Goal: Task Accomplishment & Management: Complete application form

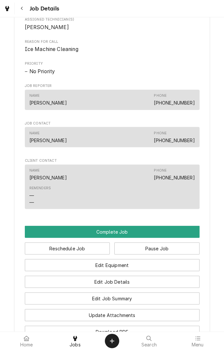
scroll to position [298, 0]
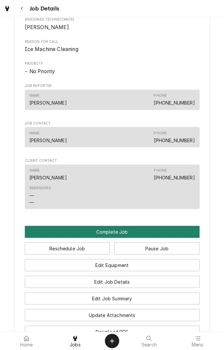
click at [190, 237] on button "Complete Job" at bounding box center [112, 232] width 175 height 12
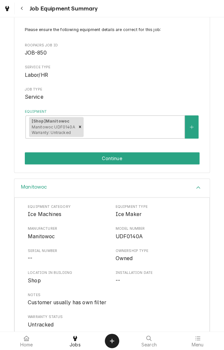
scroll to position [78, 0]
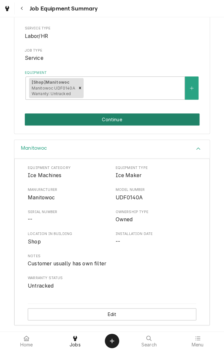
click at [186, 120] on button "Continue" at bounding box center [112, 119] width 175 height 12
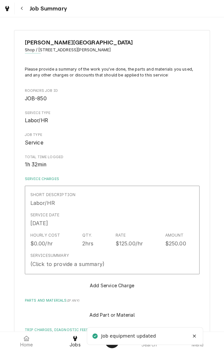
type textarea "x"
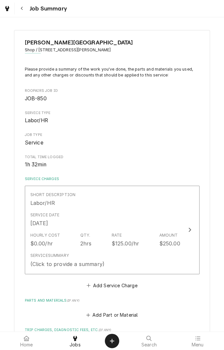
click at [23, 12] on button "Navigate back" at bounding box center [22, 9] width 12 height 12
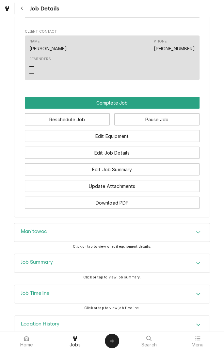
scroll to position [449, 0]
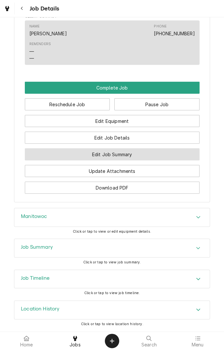
click at [164, 156] on button "Edit Job Summary" at bounding box center [112, 154] width 175 height 12
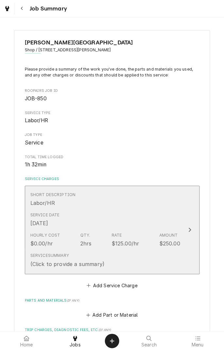
click at [154, 201] on div "Short Description Labor/HR" at bounding box center [105, 199] width 150 height 20
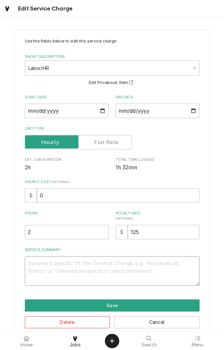
click at [144, 265] on textarea "Service Summary" at bounding box center [112, 270] width 175 height 29
type textarea "x"
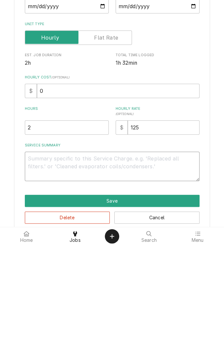
type textarea "E"
type textarea "x"
type textarea "Em"
type textarea "x"
type textarea "Emp"
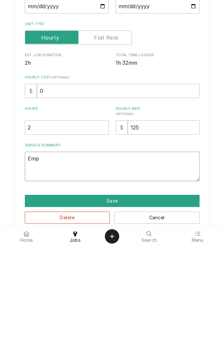
type textarea "x"
type textarea "Emptied"
type textarea "x"
type textarea "Emptied bin"
type textarea "x"
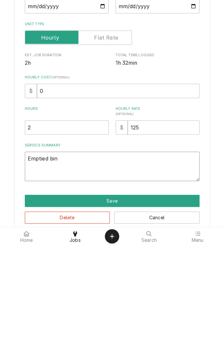
type textarea "Emptied bin"
type textarea "x"
type textarea "Emptied bin."
type textarea "x"
type textarea "Emptied bin."
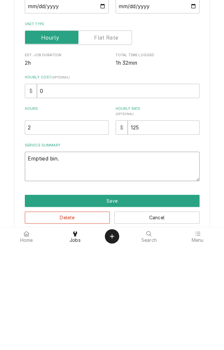
type textarea "x"
type textarea "Emptied bin. R"
type textarea "x"
type textarea "Emptied bin. Ra"
type textarea "x"
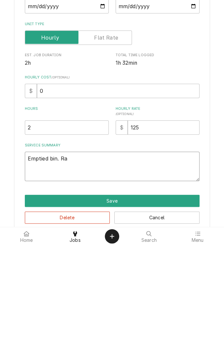
type textarea "Emptied bin. Ran"
type textarea "x"
type textarea "Emptied bin. Ran"
type textarea "x"
type textarea "Emptied bin. Ran c"
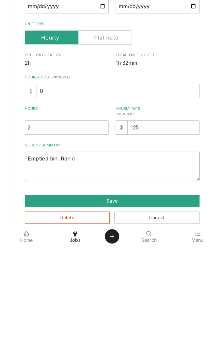
type textarea "x"
type textarea "Emptied bin. Ran cl"
type textarea "x"
type textarea "Emptied bin. Ran cleaning"
type textarea "x"
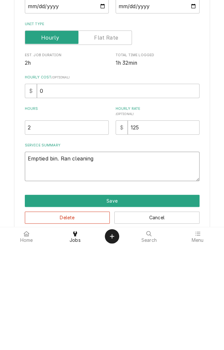
type textarea "Emptied bin. Ran cleaning cycle"
type textarea "x"
type textarea "Emptied bin. Ran cleaning cycle r"
type textarea "x"
type textarea "Emptied bin. Ran cleaning cycle re"
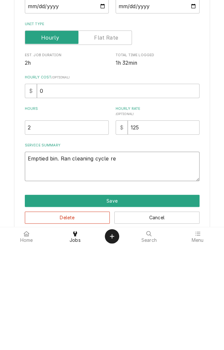
type textarea "x"
type textarea "Emptied bin. Ran cleaning cycle rem"
type textarea "x"
type textarea "Emptied bin. Ran cleaning cycle remo"
type textarea "x"
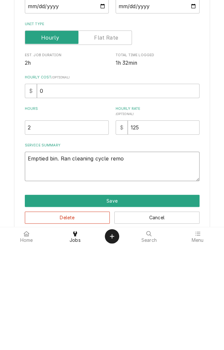
type textarea "Emptied bin. Ran cleaning cycle removed"
type textarea "x"
type textarea "Emptied bin. Ran cleaning cycle removed p"
type textarea "x"
type textarea "Emptied bin. Ran cleaning cycle removed pa"
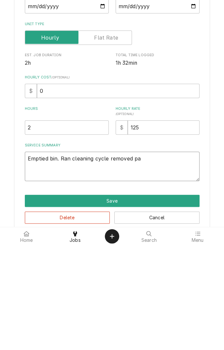
type textarea "x"
type textarea "Emptied bin. Ran cleaning cycle removed par"
type textarea "x"
type textarea "Emptied bin. Ran cleaning cycle removed part"
type textarea "x"
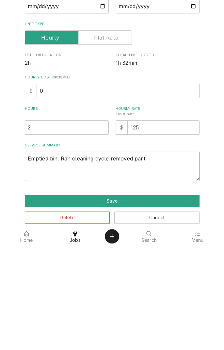
type textarea "Emptied bin. Ran cleaning cycle removed parts"
type textarea "x"
type textarea "Emptied bin. Ran cleaning cycle removed parts"
type textarea "x"
type textarea "Emptied bin. Ran cleaning cycle removed parts w"
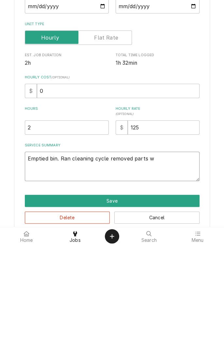
type textarea "x"
type textarea "Emptied bin. Ran cleaning cycle removed parts wa"
type textarea "x"
type textarea "Emptied bin. Ran cleaning cycle removed parts was"
type textarea "x"
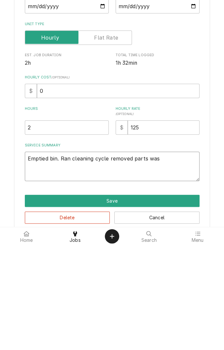
type textarea "Emptied bin. Ran cleaning cycle removed parts was"
type textarea "x"
type textarea "Emptied bin. Ran cleaning cycle removed parts was"
type textarea "x"
type textarea "Emptied bin. Ran cleaning cycle removed parts washed"
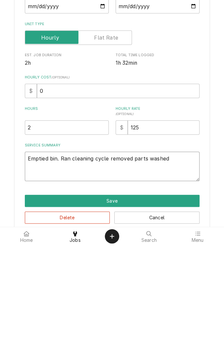
type textarea "x"
type textarea "Emptied bin. Ran cleaning cycle removed parts washed r"
type textarea "x"
type textarea "Emptied bin. Ran cleaning cycle removed parts washed ri"
type textarea "x"
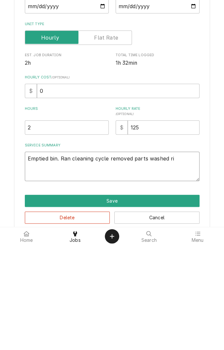
type textarea "Emptied bin. Ran cleaning cycle removed parts washed rin"
type textarea "x"
type textarea "Emptied bin. Ran cleaning cycle removed parts washed rins"
type textarea "x"
type textarea "Emptied bin. Ran cleaning cycle removed parts washed rinsed"
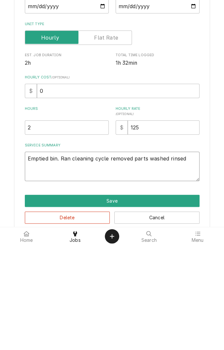
type textarea "x"
type textarea "Emptied bin. Ran cleaning cycle removed parts washed rinsed and"
type textarea "x"
type textarea "Emptied bin. Ran cleaning cycle removed parts washed rinsed and s"
type textarea "x"
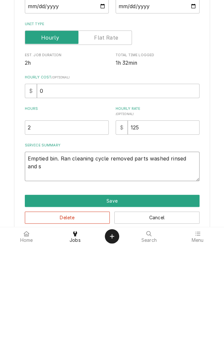
type textarea "Emptied bin. Ran cleaning cycle removed parts washed rinsed and sa"
type textarea "x"
type textarea "Emptied bin. Ran cleaning cycle removed parts washed rinsed and san"
type textarea "x"
type textarea "Emptied bin. Ran cleaning cycle removed parts washed rinsed and sanitize"
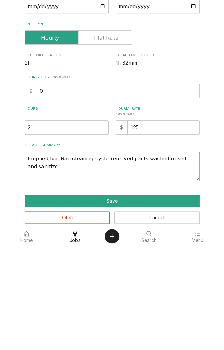
type textarea "x"
type textarea "Emptied bin. Ran cleaning cycle removed parts washed rinsed and sanitize"
type textarea "x"
type textarea "Emptied bin. Ran cleaning cycle removed parts washed rinsed and sanitize."
type textarea "x"
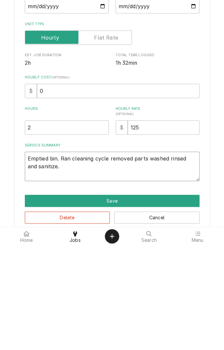
type textarea "Emptied bin. Ran cleaning cycle removed parts washed rinsed and sanitize."
type textarea "x"
type textarea "Emptied bin. Ran cleaning cycle removed parts washed rinsed and sanitize. R"
type textarea "x"
type textarea "Emptied bin. Ran cleaning cycle removed parts washed rinsed and sanitize. Re"
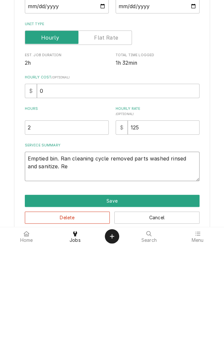
type textarea "x"
type textarea "Emptied bin. Ran cleaning cycle removed parts washed rinsed and sanitize. Rep"
type textarea "x"
type textarea "Emptied bin. Ran cleaning cycle removed parts washed rinsed and sanitize. Repl"
type textarea "x"
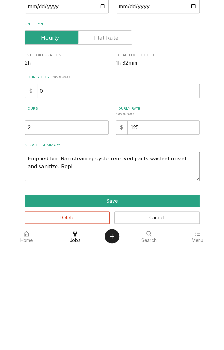
type textarea "Emptied bin. Ran cleaning cycle removed parts washed rinsed and sanitize. Repla…"
type textarea "x"
type textarea "Emptied bin. Ran cleaning cycle removed parts washed rinsed and sanitize. Repla…"
type textarea "x"
type textarea "Emptied bin. Ran cleaning cycle removed parts washed rinsed and sanitize. Repla…"
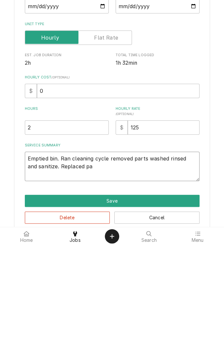
type textarea "x"
type textarea "Emptied bin. Ran cleaning cycle removed parts washed rinsed and sanitize. Repla…"
type textarea "x"
type textarea "Emptied bin. Ran cleaning cycle removed parts washed rinsed and sanitize. Repla…"
type textarea "x"
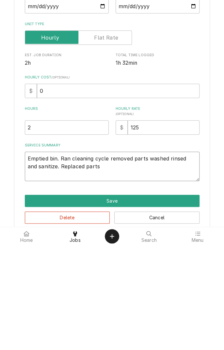
click at [72, 271] on textarea "Emptied bin. Ran cleaning cycle removed parts washed rinsed and sanitize. Repla…" at bounding box center [112, 270] width 175 height 29
type textarea "Emptied bin. Ran cleaning cycle removed parts washed rinsed and sanitize. Repla…"
type textarea "x"
type textarea "Emptied bin. Ran cleaning cycle removed parts washed rinsed and sanitize. Repla…"
type textarea "x"
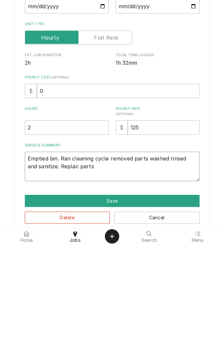
type textarea "Emptied bin. Ran cleaning cycle removed parts washed rinsed and sanitize. Repla…"
type textarea "x"
type textarea "Emptied bin. Ran cleaning cycle removed parts washed rinsed and sanitize. Repl …"
type textarea "x"
type textarea "Emptied bin. Ran cleaning cycle removed parts washed rinsed and sanitize. Rep p…"
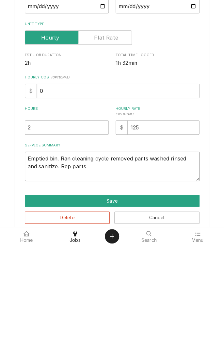
type textarea "x"
type textarea "Emptied bin. Ran cleaning cycle removed parts washed rinsed and sanitize. Re pa…"
type textarea "x"
type textarea "Emptied bin. Ran cleaning cycle removed parts washed rinsed and sanitize. Rei p…"
type textarea "x"
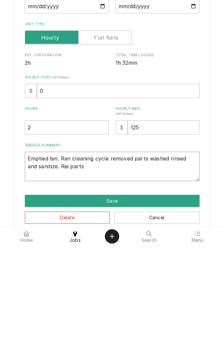
type textarea "Emptied bin. Ran cleaning cycle removed parts washed rinsed and sanitize. Rein …"
type textarea "x"
type textarea "Emptied bin. Ran cleaning cycle removed parts washed rinsed and sanitize. Reins…"
type textarea "x"
type textarea "Emptied bin. Ran cleaning cycle removed parts washed rinsed and sanitize. Reins…"
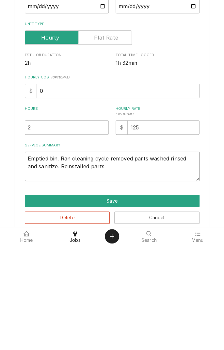
type textarea "x"
click at [101, 270] on textarea "Emptied bin. Ran cleaning cycle removed parts washed rinsed and sanitize. Reins…" at bounding box center [112, 270] width 175 height 29
type textarea "Emptied bin. Ran cleaning cycle removed parts washed rinsed and sanitize. Reins…"
type textarea "x"
type textarea "Emptied bin. Ran cleaning cycle removed parts washed rinsed and sanitize. Reins…"
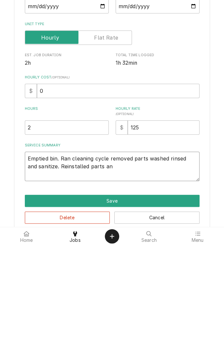
type textarea "x"
type textarea "Emptied bin. Ran cleaning cycle removed parts washed rinsed and sanitize. Reins…"
type textarea "x"
type textarea "Emptied bin. Ran cleaning cycle removed parts washed rinsed and sanitize. Reins…"
type textarea "x"
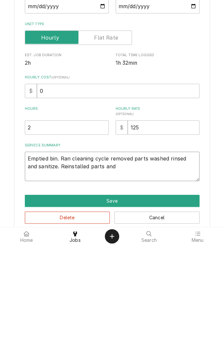
type textarea "Emptied bin. Ran cleaning cycle removed parts washed rinsed and sanitize. Reins…"
type textarea "x"
type textarea "Emptied bin. Ran cleaning cycle removed parts washed rinsed and sanitize. Reins…"
type textarea "x"
type textarea "Emptied bin. Ran cleaning cycle removed parts washed rinsed and sanitize. Reins…"
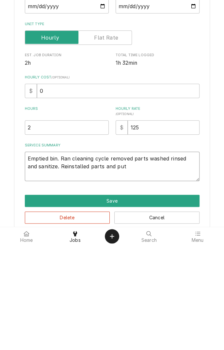
type textarea "x"
type textarea "Emptied bin. Ran cleaning cycle removed parts washed rinsed and sanitize. Reins…"
type textarea "x"
type textarea "Emptied bin. Ran cleaning cycle removed parts washed rinsed and sanitize. Reins…"
type textarea "x"
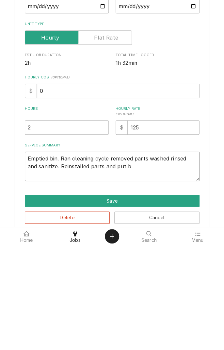
type textarea "Emptied bin. Ran cleaning cycle removed parts washed rinsed and sanitize. Reins…"
type textarea "x"
type textarea "Emptied bin. Ran cleaning cycle removed parts washed rinsed and sanitize. Reins…"
type textarea "x"
type textarea "Emptied bin. Ran cleaning cycle removed parts washed rinsed and sanitize. Reins…"
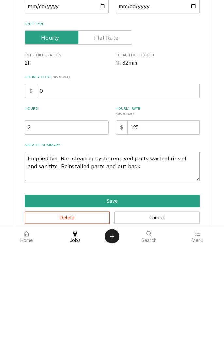
type textarea "x"
type textarea "Emptied bin. Ran cleaning cycle removed parts washed rinsed and sanitize. Reins…"
type textarea "x"
type textarea "Emptied bin. Ran cleaning cycle removed parts washed rinsed and sanitize. Reins…"
type textarea "x"
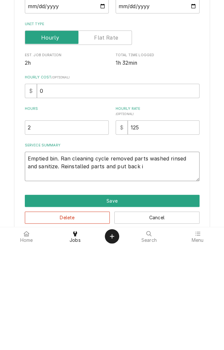
type textarea "Emptied bin. Ran cleaning cycle removed parts washed rinsed and sanitize. Reins…"
type textarea "x"
type textarea "Emptied bin. Ran cleaning cycle removed parts washed rinsed and sanitize. Reins…"
type textarea "x"
type textarea "Emptied bin. Ran cleaning cycle removed parts washed rinsed and sanitize. Reins…"
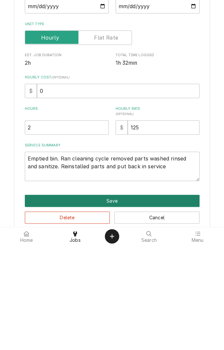
click at [112, 303] on button "Save" at bounding box center [112, 305] width 175 height 12
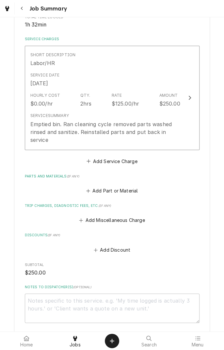
scroll to position [142, 0]
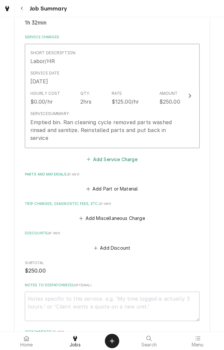
click at [136, 160] on button "Add Service Charge" at bounding box center [112, 159] width 53 height 9
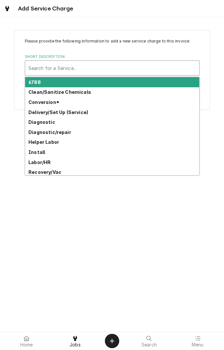
click at [84, 97] on div "Conversion*" at bounding box center [112, 102] width 174 height 10
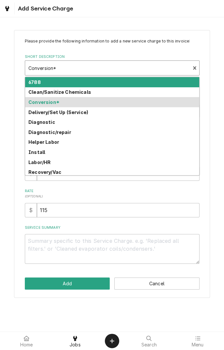
click at [87, 93] on div "Clean/Sanitize Chemicals" at bounding box center [112, 92] width 174 height 10
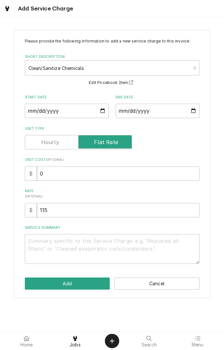
type textarea "x"
click at [96, 113] on input "Start Date" at bounding box center [67, 111] width 84 height 14
type input "2025-08-18"
type textarea "x"
click at [170, 107] on input "End Date" at bounding box center [158, 111] width 84 height 14
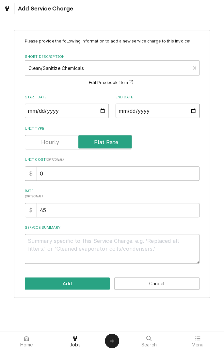
type input "2025-08-18"
click at [131, 245] on textarea "Service Summary" at bounding box center [112, 248] width 175 height 29
type textarea "x"
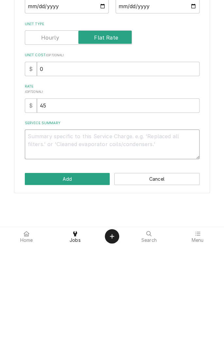
type textarea "C"
type textarea "x"
type textarea "Cl"
type textarea "x"
type textarea "Cle"
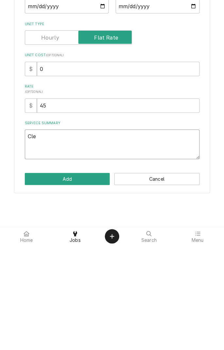
type textarea "x"
type textarea "Clea"
type textarea "x"
type textarea "Clean"
type textarea "x"
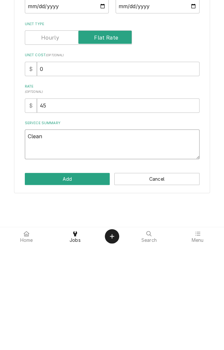
type textarea "Clean and"
type textarea "x"
type textarea "Clean and sanitize"
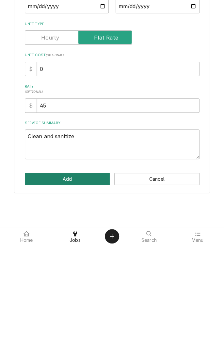
click at [87, 281] on button "Add" at bounding box center [67, 284] width 85 height 12
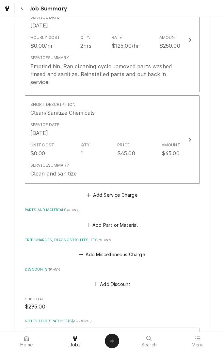
scroll to position [201, 0]
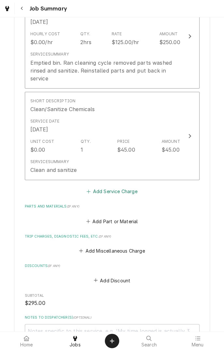
click at [130, 192] on button "Add Service Charge" at bounding box center [112, 191] width 53 height 9
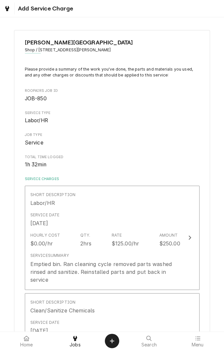
scroll to position [142, 0]
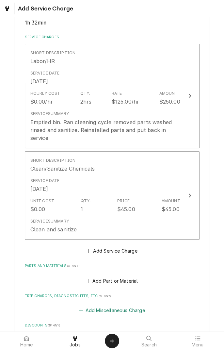
click at [143, 313] on button "Add Miscellaneous Charge" at bounding box center [112, 310] width 68 height 9
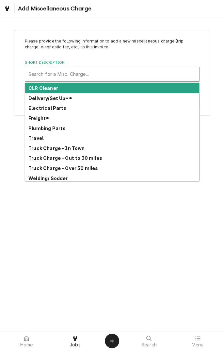
click at [78, 149] on strong "Truck Charge - In Town" at bounding box center [56, 148] width 57 height 6
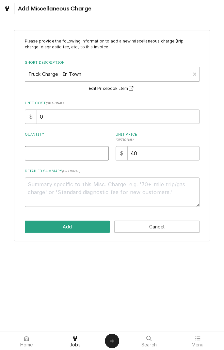
click at [92, 152] on input "Quantity" at bounding box center [67, 153] width 84 height 14
type textarea "x"
type input "1"
type textarea "x"
type input "1"
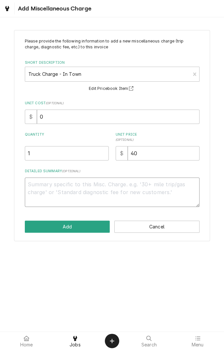
click at [112, 188] on textarea "Detailed Summary ( optional )" at bounding box center [112, 192] width 175 height 29
type textarea "x"
type textarea "T"
type textarea "x"
type textarea "Tr"
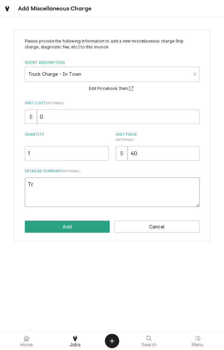
type textarea "x"
type textarea "Tru"
type textarea "x"
type textarea "Truck"
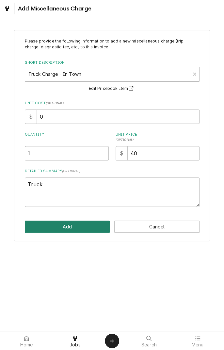
click at [86, 225] on button "Add" at bounding box center [67, 227] width 85 height 12
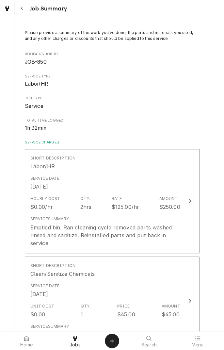
scroll to position [47, 0]
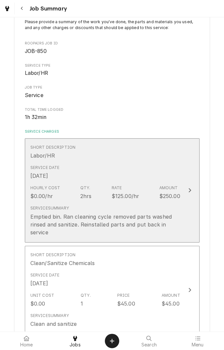
click at [167, 158] on div "Short Description Labor/HR" at bounding box center [105, 152] width 150 height 20
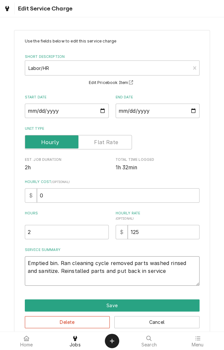
click at [165, 272] on textarea "Emptied bin. Ran cleaning cycle removed parts washed rinsed and sanitize. Reins…" at bounding box center [112, 270] width 175 height 29
type textarea "x"
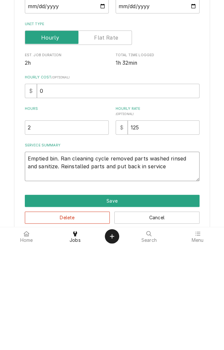
type textarea "Emptied bin. Ran cleaning cycle removed parts washed rinsed and sanitize. Reins…"
type textarea "x"
type textarea "Emptied bin. Ran cleaning cycle removed parts washed rinsed and sanitize. Reins…"
type textarea "x"
type textarea "Emptied bin. Ran cleaning cycle removed parts washed rinsed and sanitize. Reins…"
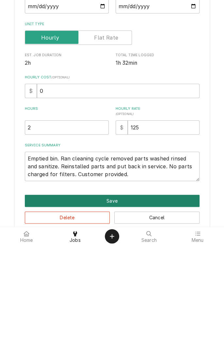
click at [166, 303] on button "Save" at bounding box center [112, 305] width 175 height 12
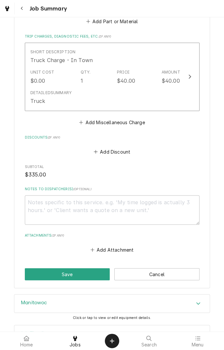
scroll to position [425, 0]
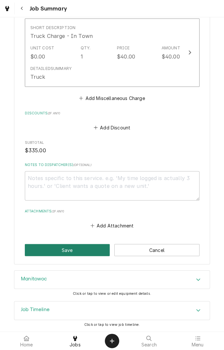
click at [72, 252] on button "Save" at bounding box center [67, 250] width 85 height 12
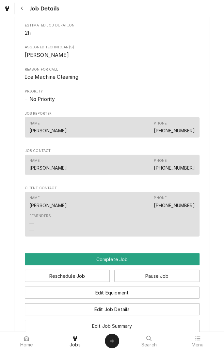
scroll to position [387, 0]
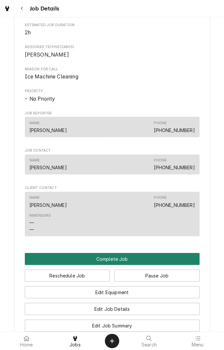
click at [160, 265] on button "Complete Job" at bounding box center [112, 259] width 175 height 12
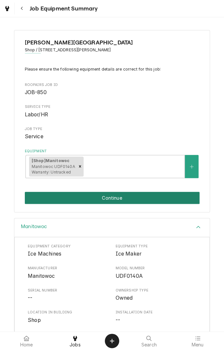
click at [157, 195] on button "Continue" at bounding box center [112, 198] width 175 height 12
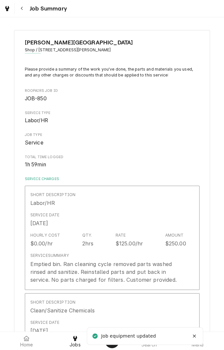
type textarea "x"
click at [23, 10] on div "Navigate back" at bounding box center [22, 8] width 7 height 7
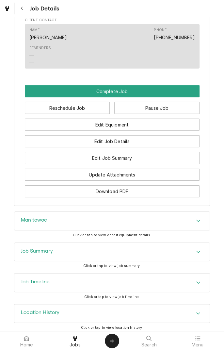
scroll to position [565, 0]
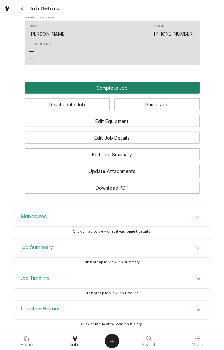
click at [134, 92] on button "Complete Job" at bounding box center [112, 88] width 175 height 12
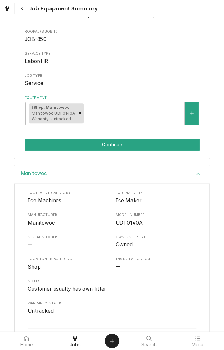
scroll to position [78, 0]
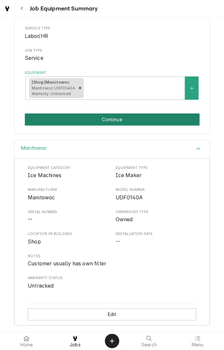
click at [139, 121] on button "Continue" at bounding box center [112, 119] width 175 height 12
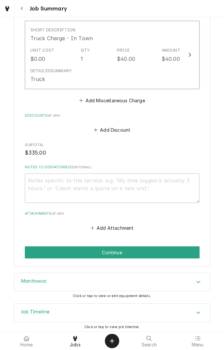
scroll to position [425, 0]
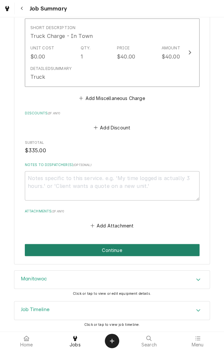
click at [178, 253] on button "Continue" at bounding box center [112, 250] width 175 height 12
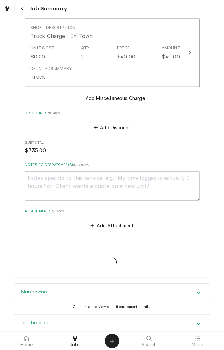
type textarea "x"
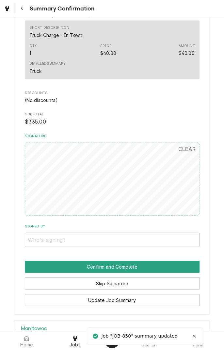
scroll to position [376, 0]
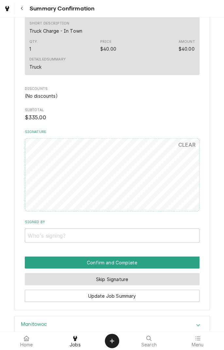
click at [151, 279] on button "Skip Signature" at bounding box center [112, 279] width 175 height 12
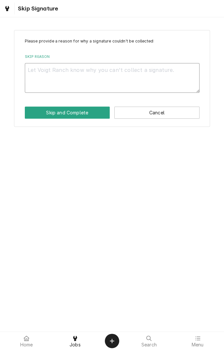
click at [135, 77] on textarea "Skip Reason" at bounding box center [112, 77] width 175 height 29
type textarea "x"
type textarea "C"
type textarea "x"
type textarea "Cu"
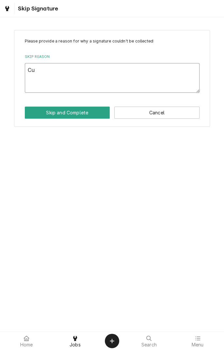
type textarea "x"
type textarea "Customer"
type textarea "x"
type textarea "Customer n"
type textarea "x"
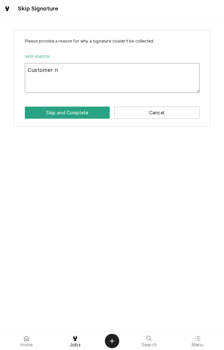
type textarea "Customer no"
type textarea "x"
type textarea "Customer not"
type textarea "x"
type textarea "Customer not"
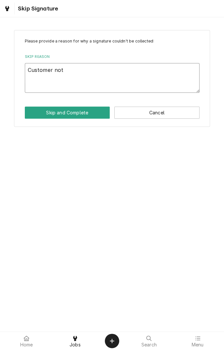
type textarea "x"
type textarea "Customer not h"
type textarea "x"
type textarea "Customer not ho"
type textarea "x"
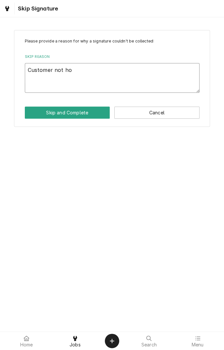
type textarea "Customer not hom"
type textarea "x"
type textarea "Customer not home"
type textarea "x"
type textarea "Customer not home"
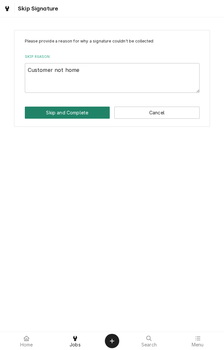
click at [88, 109] on button "Skip and Complete" at bounding box center [67, 113] width 85 height 12
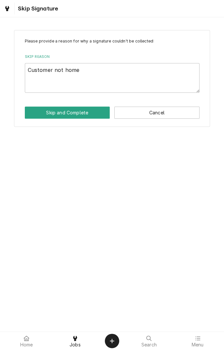
type textarea "x"
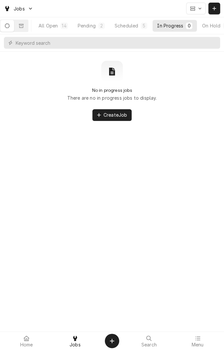
scroll to position [0, 61]
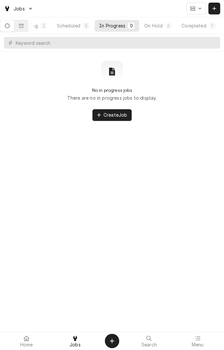
click at [194, 27] on div "Completed" at bounding box center [194, 25] width 25 height 7
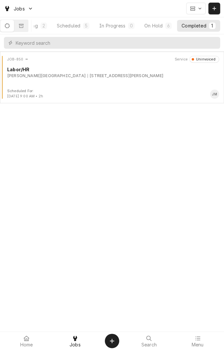
click at [137, 80] on div "JOB-850 Service Uninvoiced Labor/HR Voigt Ranch 207 Wearden Dr, Victoria, TX 77…" at bounding box center [112, 72] width 219 height 33
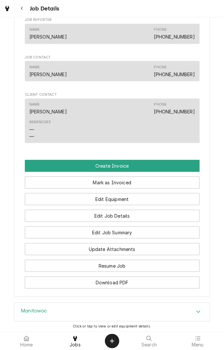
scroll to position [364, 0]
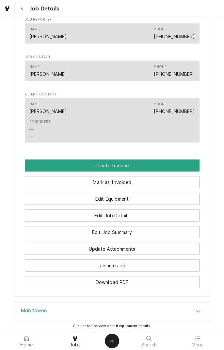
click at [181, 39] on link "(361) 571-0927" at bounding box center [174, 37] width 41 height 6
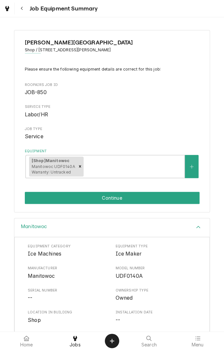
click at [26, 9] on button "Navigate back" at bounding box center [22, 9] width 12 height 12
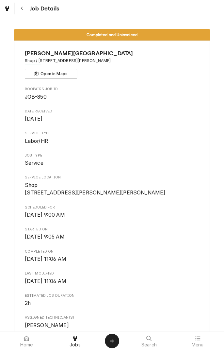
click at [23, 10] on icon "Navigate back" at bounding box center [22, 8] width 3 height 5
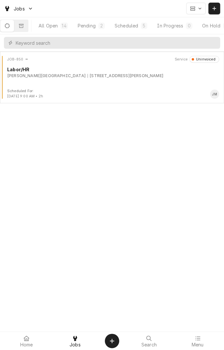
click at [134, 25] on div "Scheduled" at bounding box center [127, 25] width 24 height 7
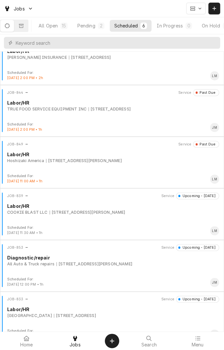
scroll to position [30, 0]
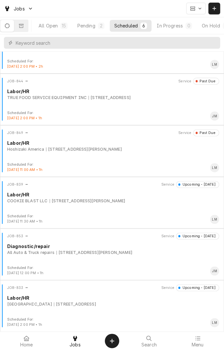
click at [158, 250] on div "All Auto & Truck repairs [STREET_ADDRESS][PERSON_NAME]" at bounding box center [113, 253] width 212 height 6
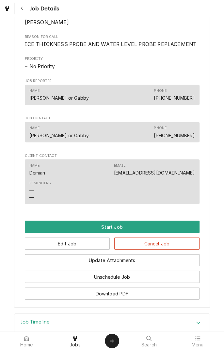
scroll to position [274, 0]
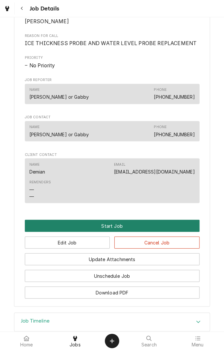
click at [153, 232] on button "Start Job" at bounding box center [112, 226] width 175 height 12
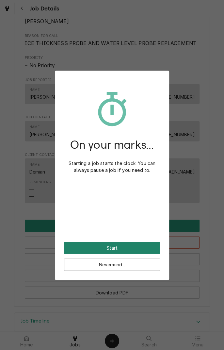
click at [149, 246] on button "Start" at bounding box center [112, 248] width 96 height 12
